Goal: Information Seeking & Learning: Learn about a topic

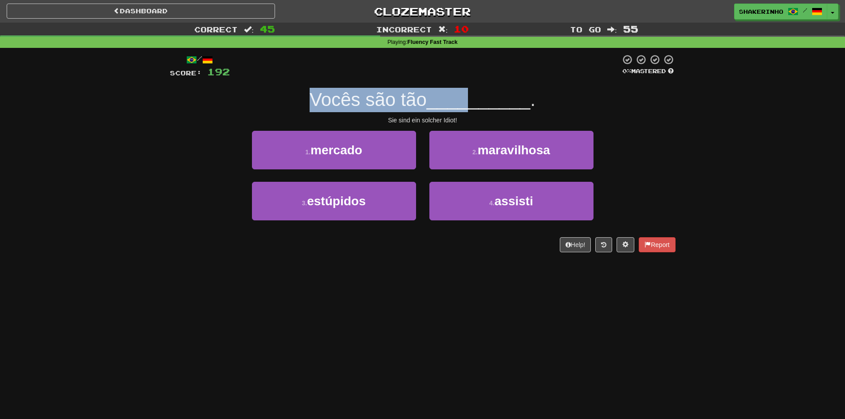
drag, startPoint x: 355, startPoint y: 104, endPoint x: 475, endPoint y: 101, distance: 120.3
click at [475, 101] on div "Vocês são tão __________ ." at bounding box center [423, 100] width 506 height 24
click at [475, 101] on span "__________" at bounding box center [479, 99] width 104 height 21
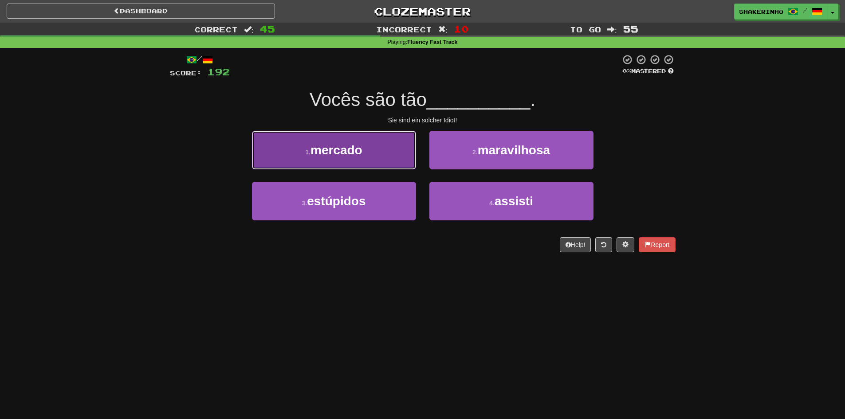
click at [341, 151] on span "mercado" at bounding box center [337, 150] width 52 height 14
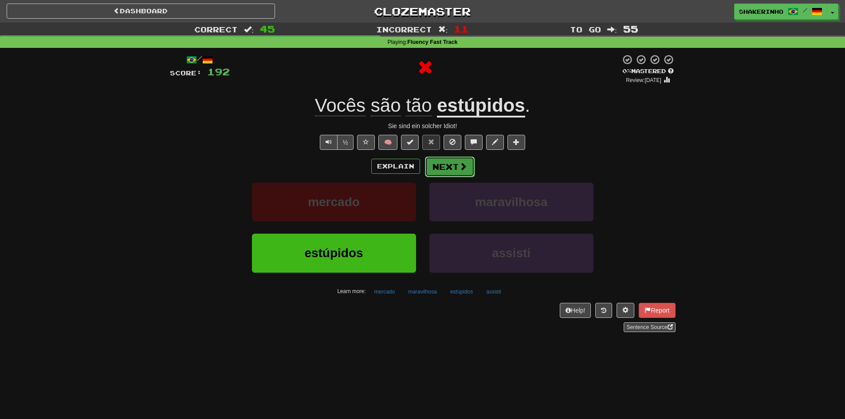
click at [448, 161] on button "Next" at bounding box center [450, 167] width 50 height 20
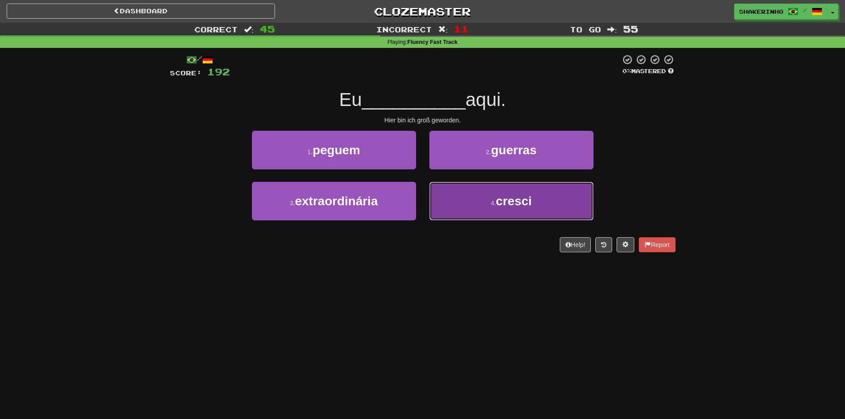
click at [499, 190] on button "4 . cresci" at bounding box center [512, 201] width 164 height 39
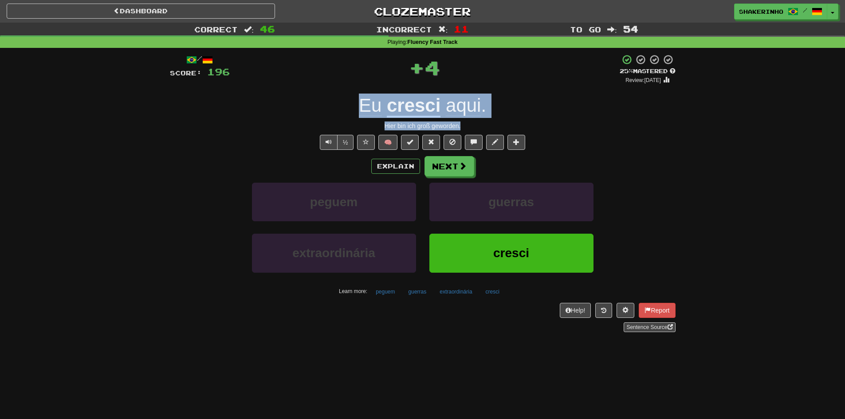
drag, startPoint x: 381, startPoint y: 117, endPoint x: 593, endPoint y: 119, distance: 211.7
click at [593, 119] on div "/ Score: 196 + 4 25 % Mastered Review: [DATE] Eu cresci aqui . Hier bin ich gro…" at bounding box center [423, 193] width 506 height 278
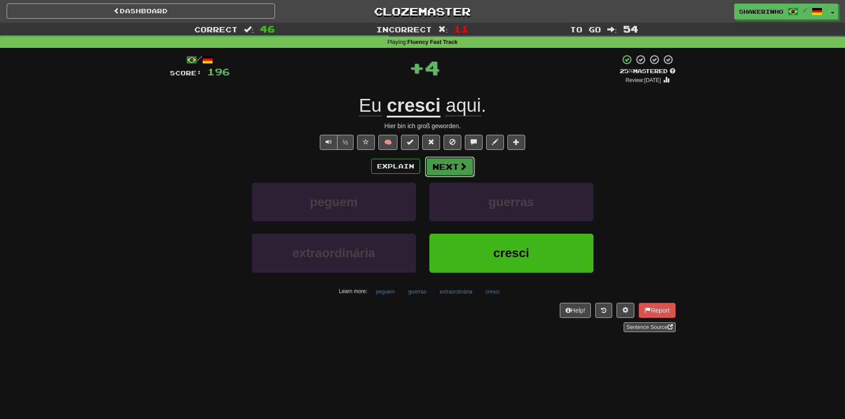
click at [460, 163] on span at bounding box center [463, 166] width 8 height 8
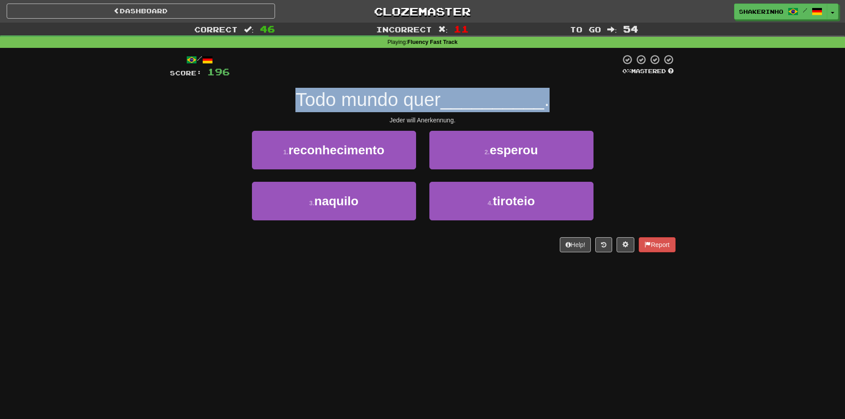
drag, startPoint x: 291, startPoint y: 106, endPoint x: 676, endPoint y: 111, distance: 385.7
click at [676, 111] on div "/ Score: 196 0 % Mastered Todo mundo quer __________ . Jeder will Anerkennung. …" at bounding box center [422, 156] width 519 height 217
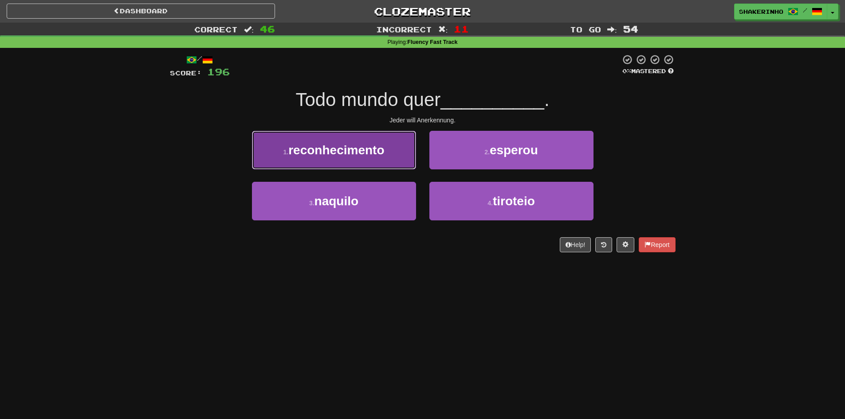
click at [399, 138] on button "1 . reconhecimento" at bounding box center [334, 150] width 164 height 39
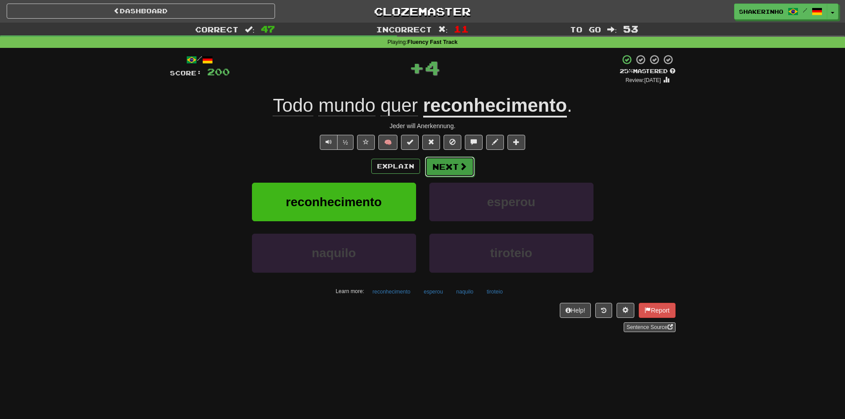
click at [435, 169] on button "Next" at bounding box center [450, 167] width 50 height 20
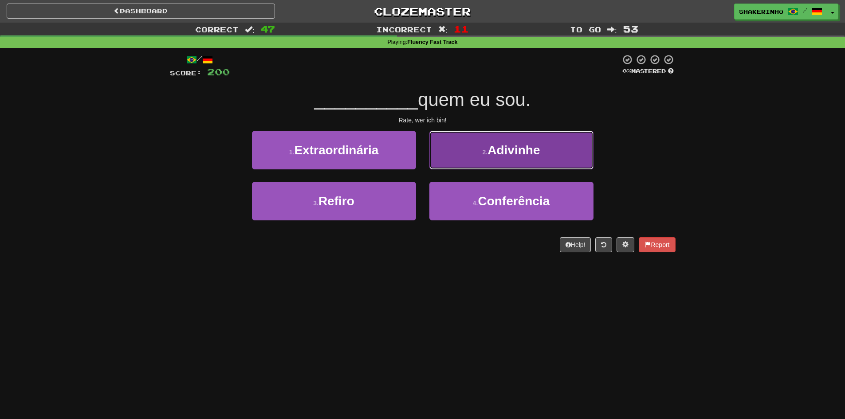
click at [463, 163] on button "2 . Adivinhe" at bounding box center [512, 150] width 164 height 39
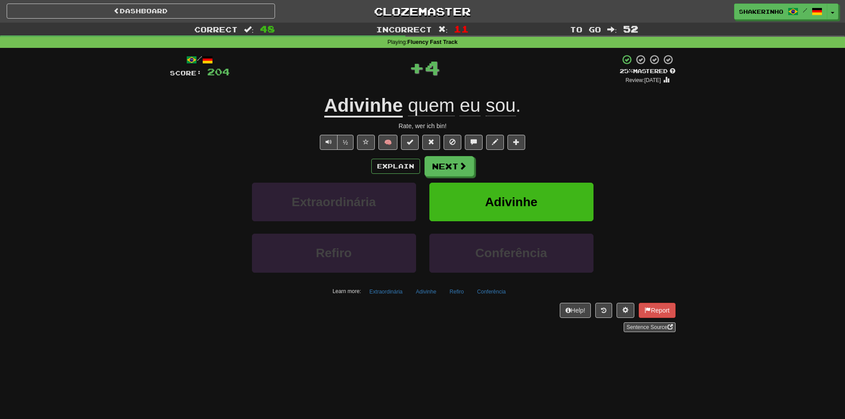
click at [442, 181] on div "Explain Next Extraordinária Adivinhe Refiro Conferência Learn more: Extraordiná…" at bounding box center [423, 227] width 506 height 142
click at [446, 173] on button "Next" at bounding box center [450, 167] width 50 height 20
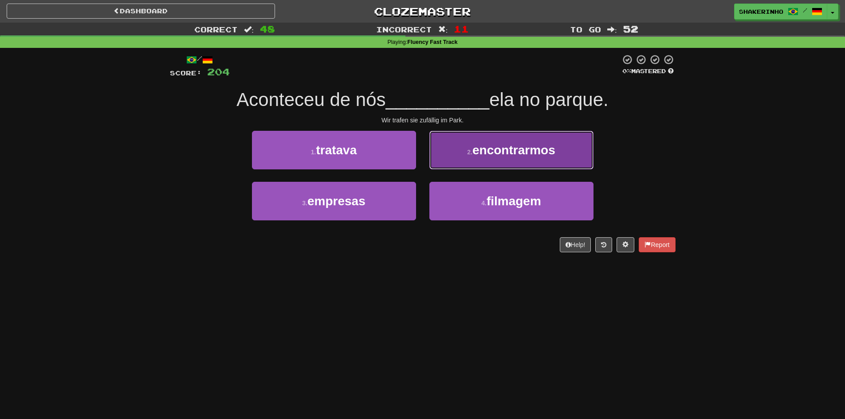
click at [474, 162] on button "2 . encontrarmos" at bounding box center [512, 150] width 164 height 39
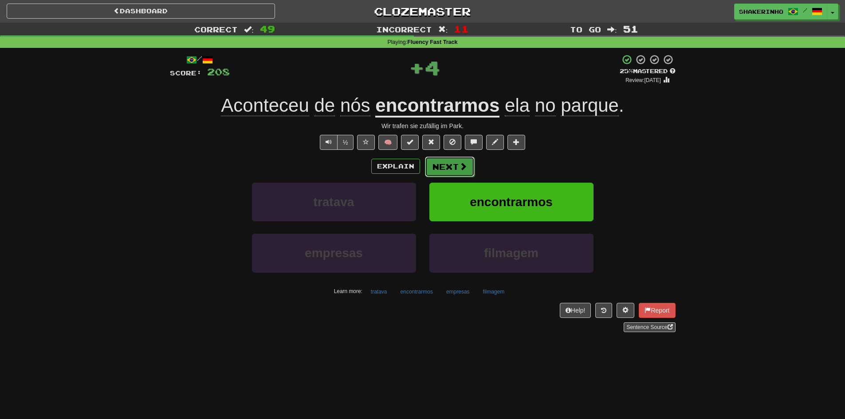
click at [440, 165] on button "Next" at bounding box center [450, 167] width 50 height 20
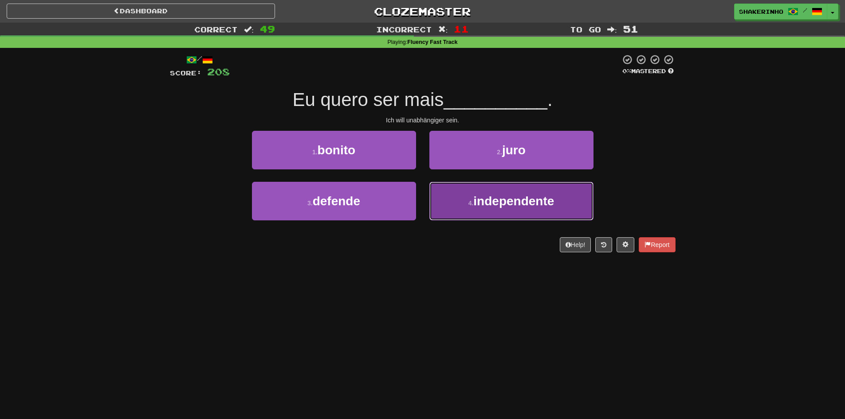
click at [470, 207] on button "4 . independente" at bounding box center [512, 201] width 164 height 39
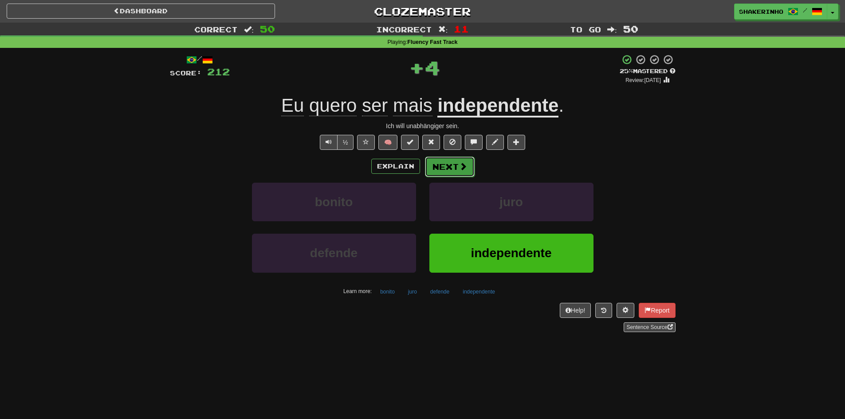
click at [446, 164] on button "Next" at bounding box center [450, 167] width 50 height 20
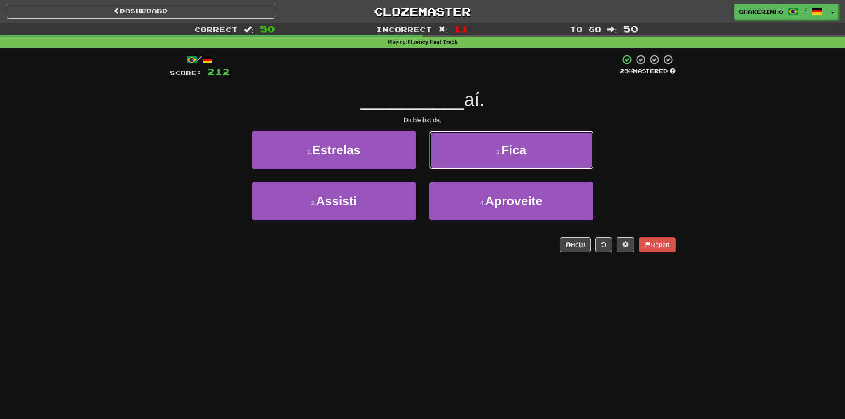
click at [446, 164] on button "2 . Fica" at bounding box center [512, 150] width 164 height 39
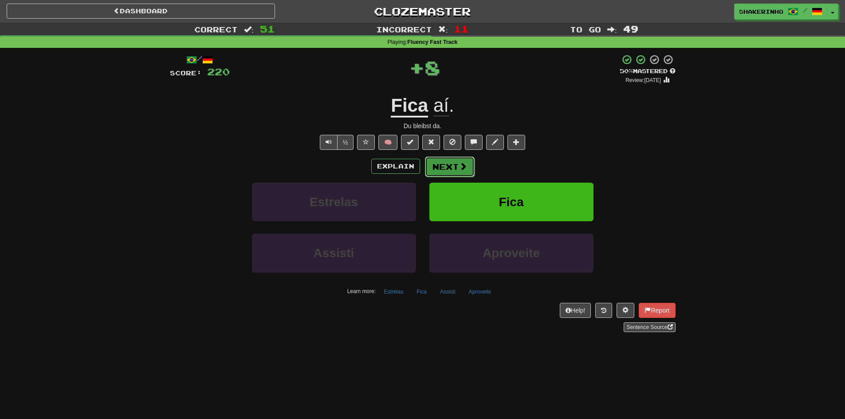
click at [442, 164] on button "Next" at bounding box center [450, 167] width 50 height 20
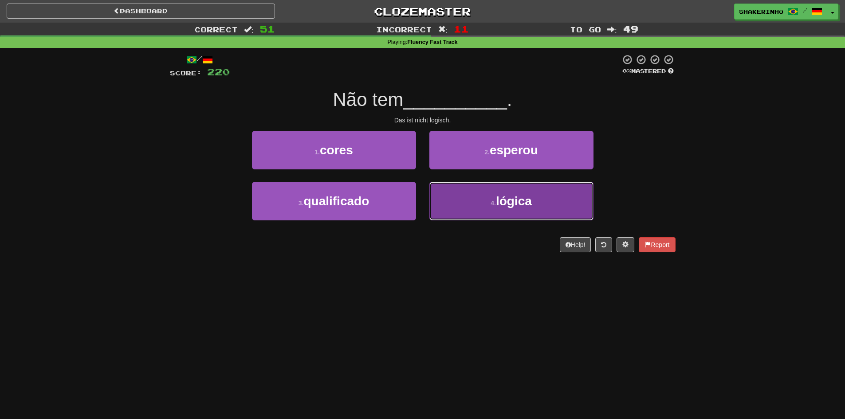
click at [463, 201] on button "4 . lógica" at bounding box center [512, 201] width 164 height 39
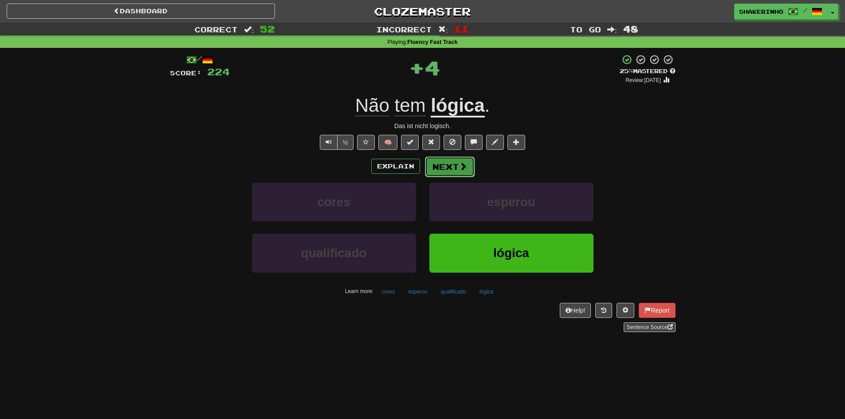
drag, startPoint x: 459, startPoint y: 165, endPoint x: 456, endPoint y: 168, distance: 5.0
click at [456, 168] on button "Next" at bounding box center [450, 167] width 50 height 20
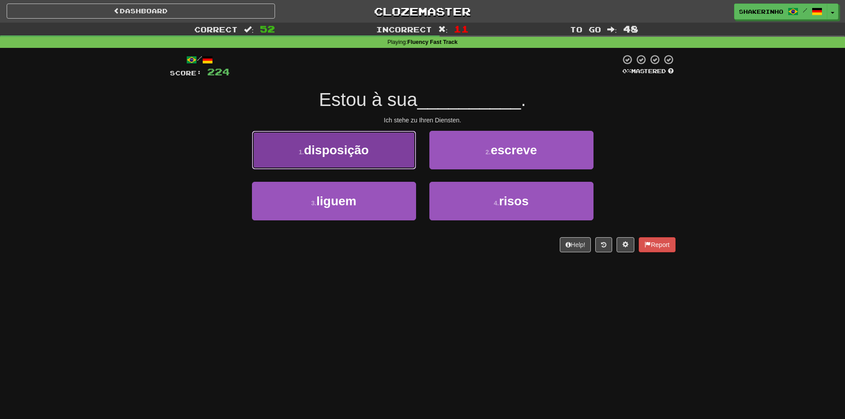
click at [343, 156] on span "disposição" at bounding box center [336, 150] width 65 height 14
